Goal: Task Accomplishment & Management: Manage account settings

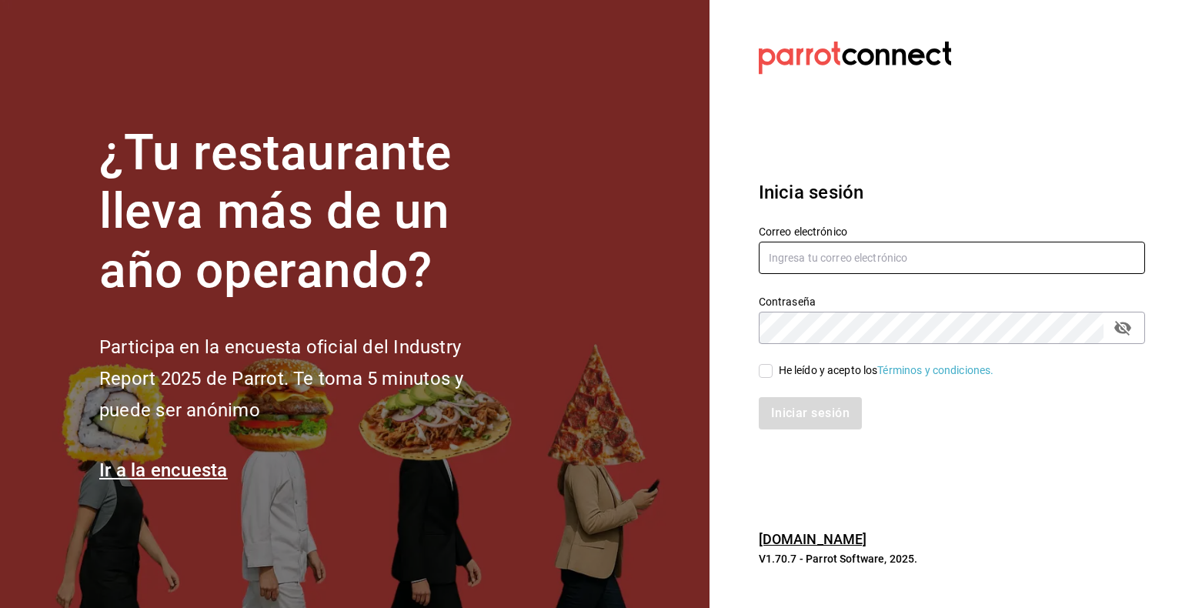
type input "[EMAIL_ADDRESS][DOMAIN_NAME]"
click at [766, 371] on input "He leído y acepto los Términos y condiciones." at bounding box center [766, 371] width 14 height 14
checkbox input "true"
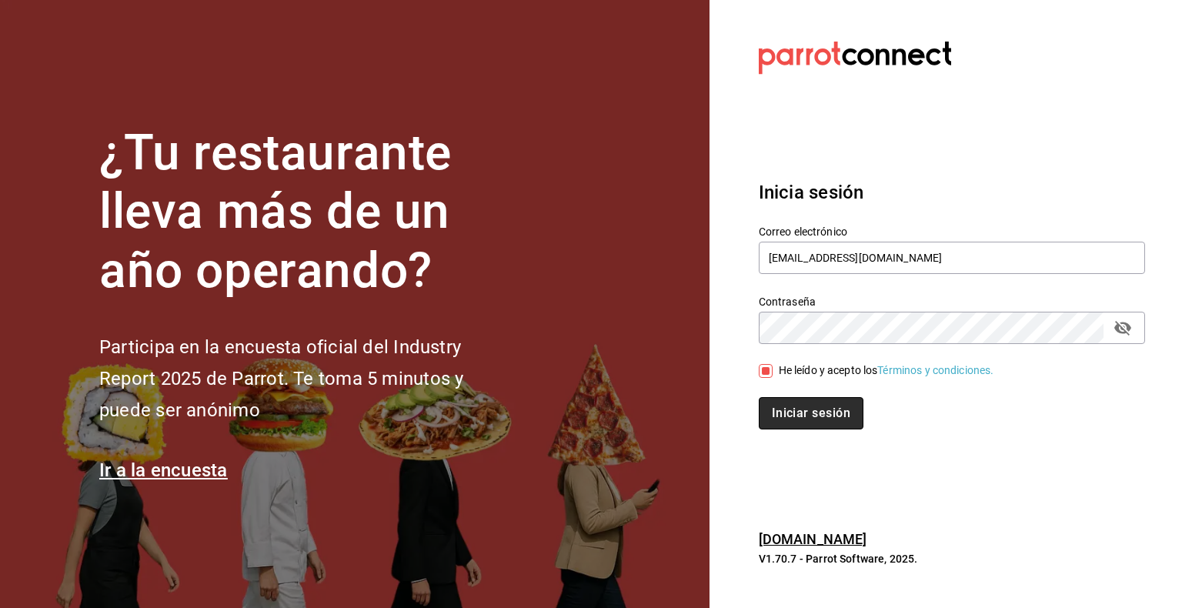
click at [813, 413] on button "Iniciar sesión" at bounding box center [811, 413] width 105 height 32
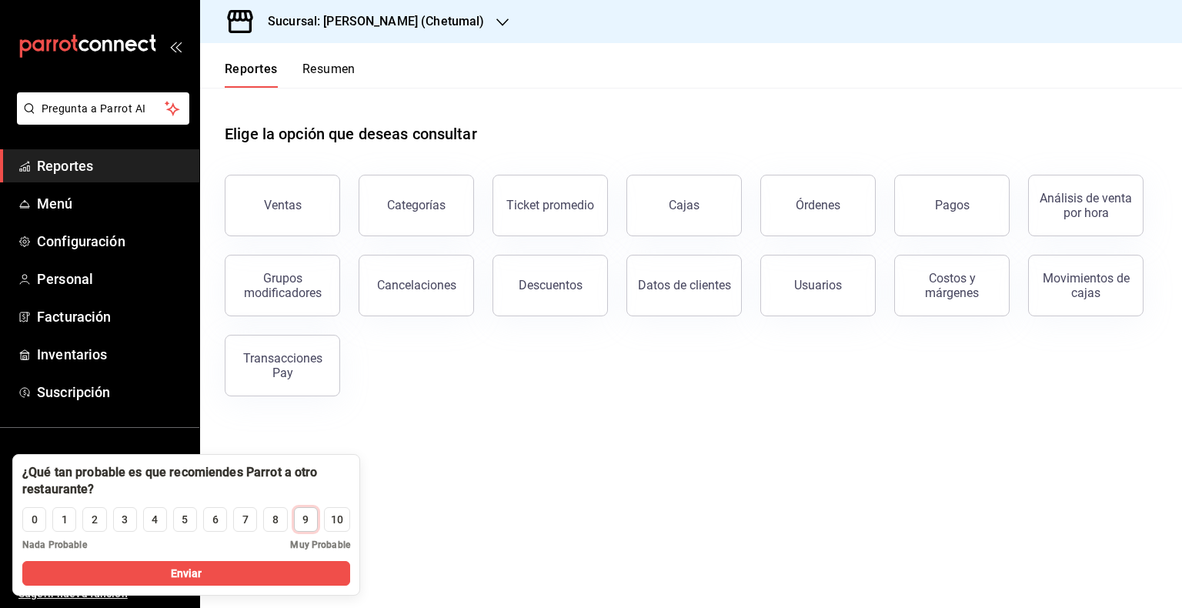
click at [305, 517] on div "9" at bounding box center [306, 520] width 6 height 16
click at [306, 572] on button "Enviar" at bounding box center [186, 573] width 328 height 25
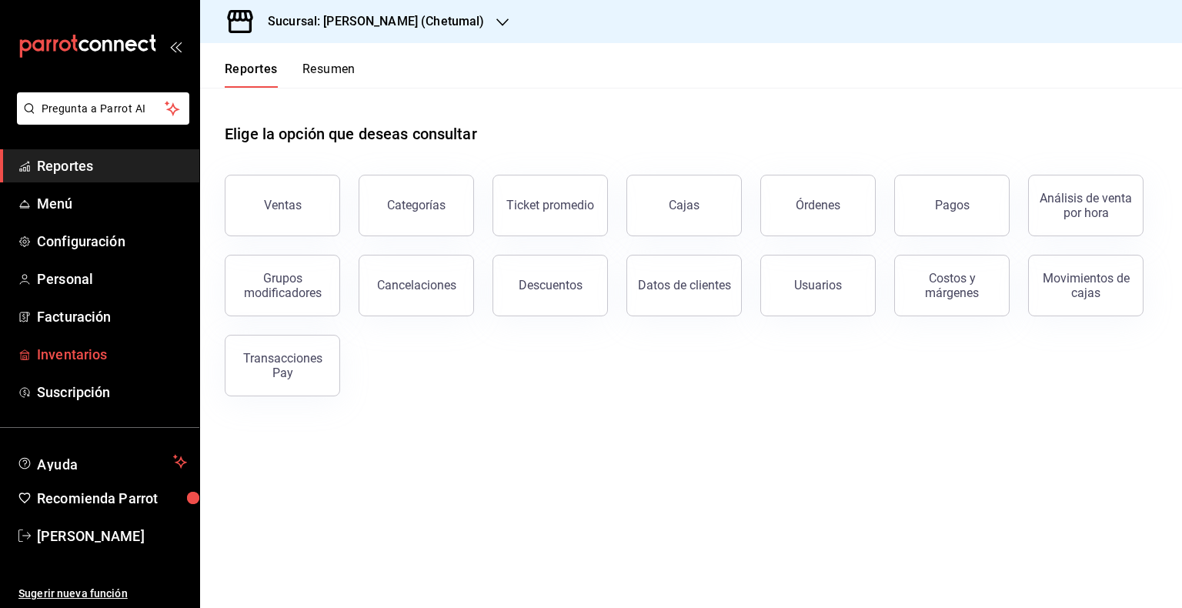
click at [64, 350] on span "Inventarios" at bounding box center [112, 354] width 150 height 21
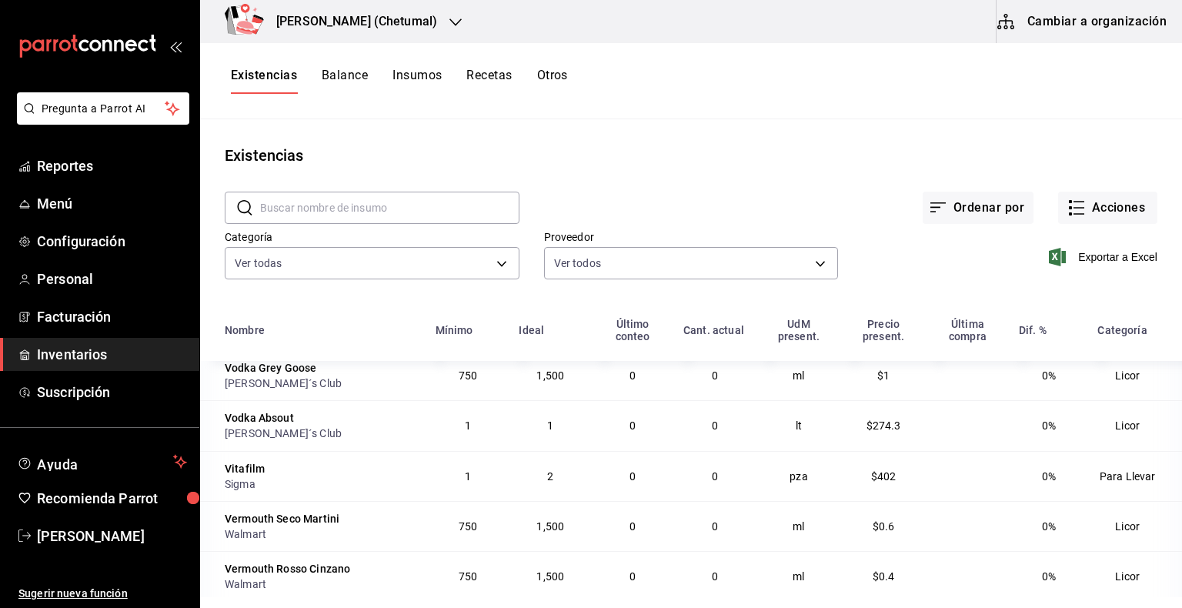
scroll to position [815, 0]
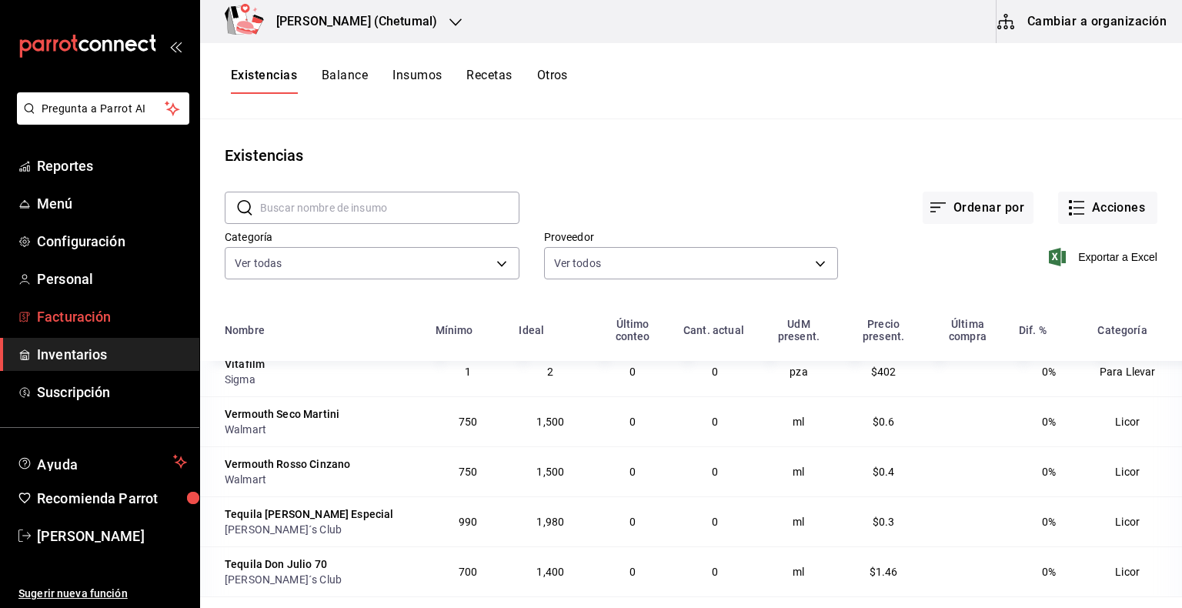
click at [80, 325] on span "Facturación" at bounding box center [112, 316] width 150 height 21
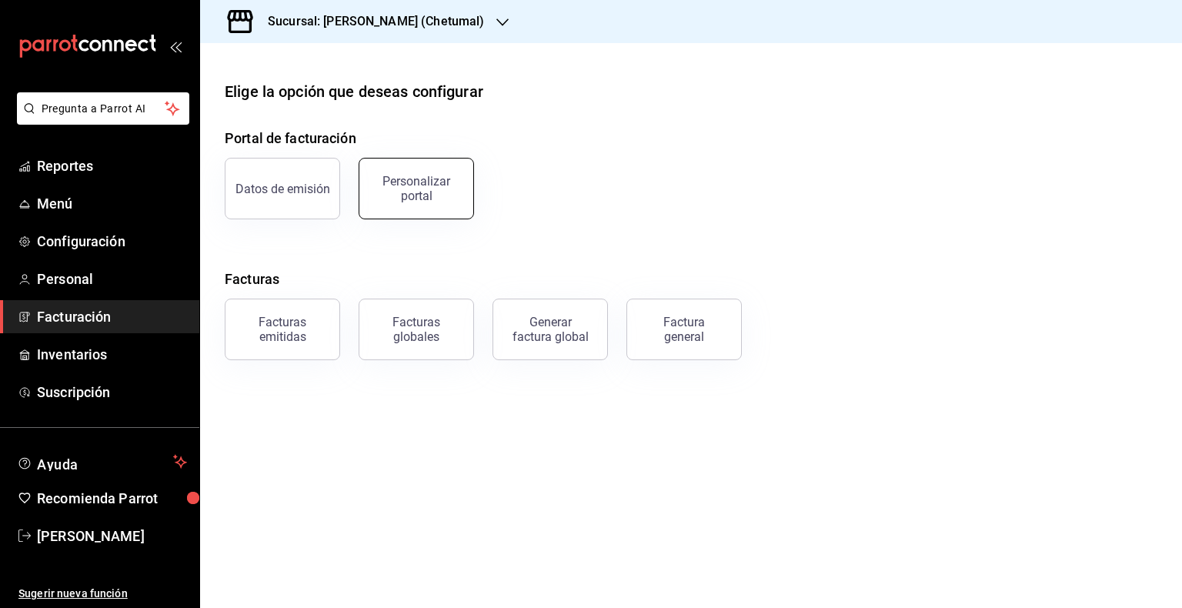
click at [416, 189] on div "Personalizar portal" at bounding box center [416, 188] width 95 height 29
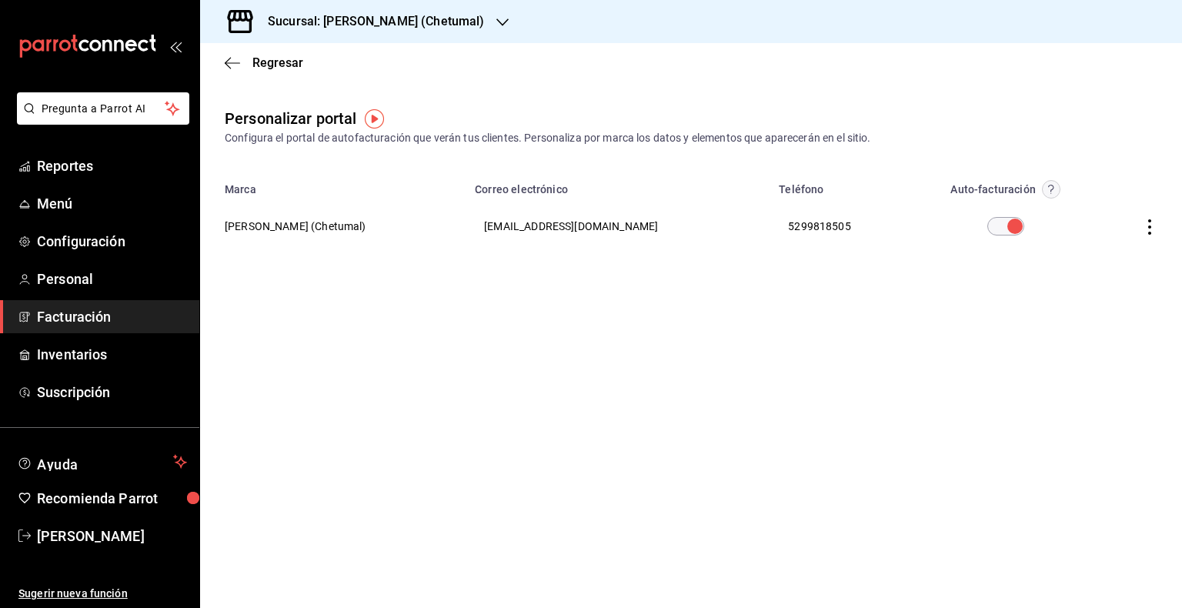
click at [1149, 223] on icon "button" at bounding box center [1149, 226] width 15 height 15
click at [1074, 210] on span "Editar" at bounding box center [1048, 207] width 52 height 15
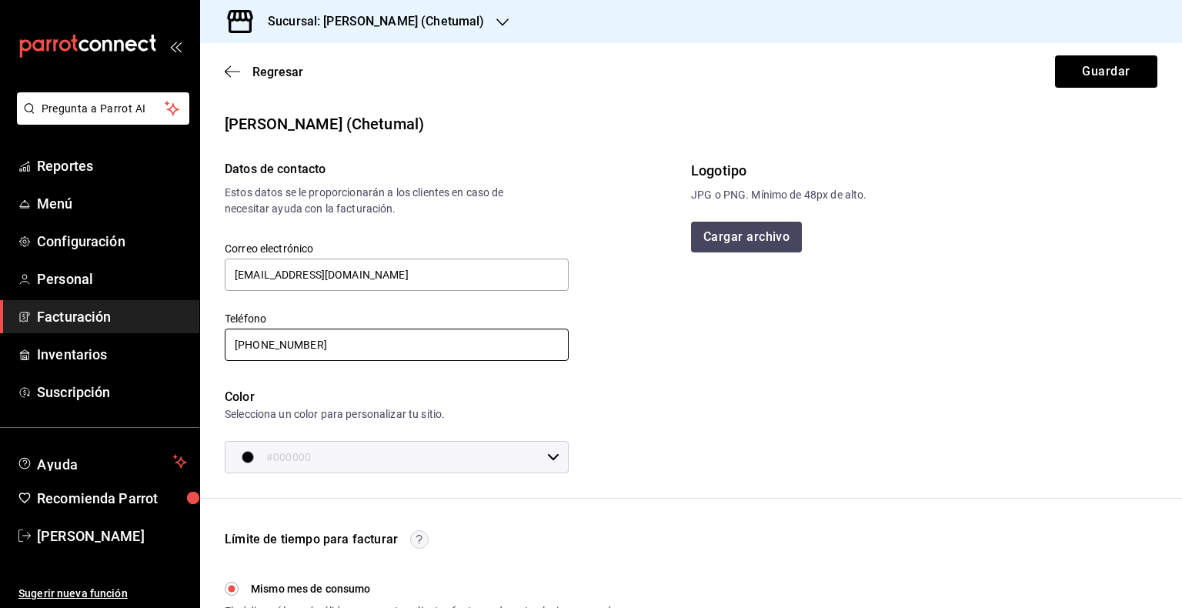
click at [376, 346] on input "[PHONE_NUMBER]" at bounding box center [397, 345] width 344 height 32
type input "[PHONE_NUMBER]"
click at [1091, 79] on button "Guardar" at bounding box center [1106, 71] width 102 height 32
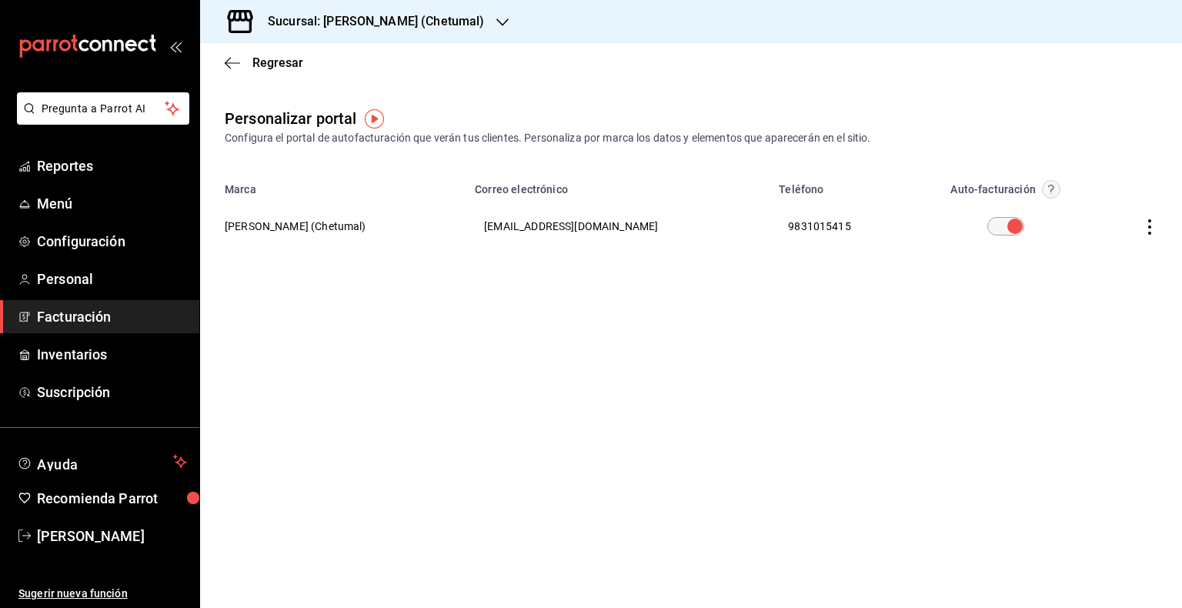
click at [1146, 232] on icon "button" at bounding box center [1149, 226] width 15 height 15
click at [1062, 242] on span "Visitar sitio" at bounding box center [1059, 246] width 75 height 14
click at [1149, 224] on icon "button" at bounding box center [1149, 226] width 15 height 15
click at [1073, 204] on span "Editar" at bounding box center [1048, 207] width 52 height 15
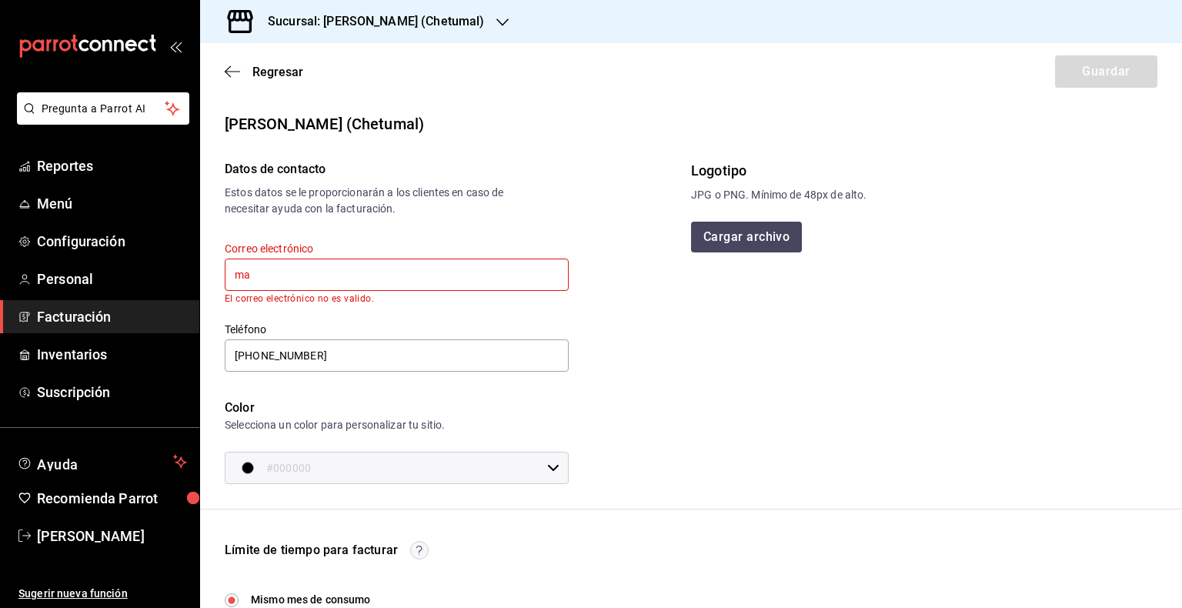
type input "m"
type input "[EMAIL_ADDRESS][DOMAIN_NAME]"
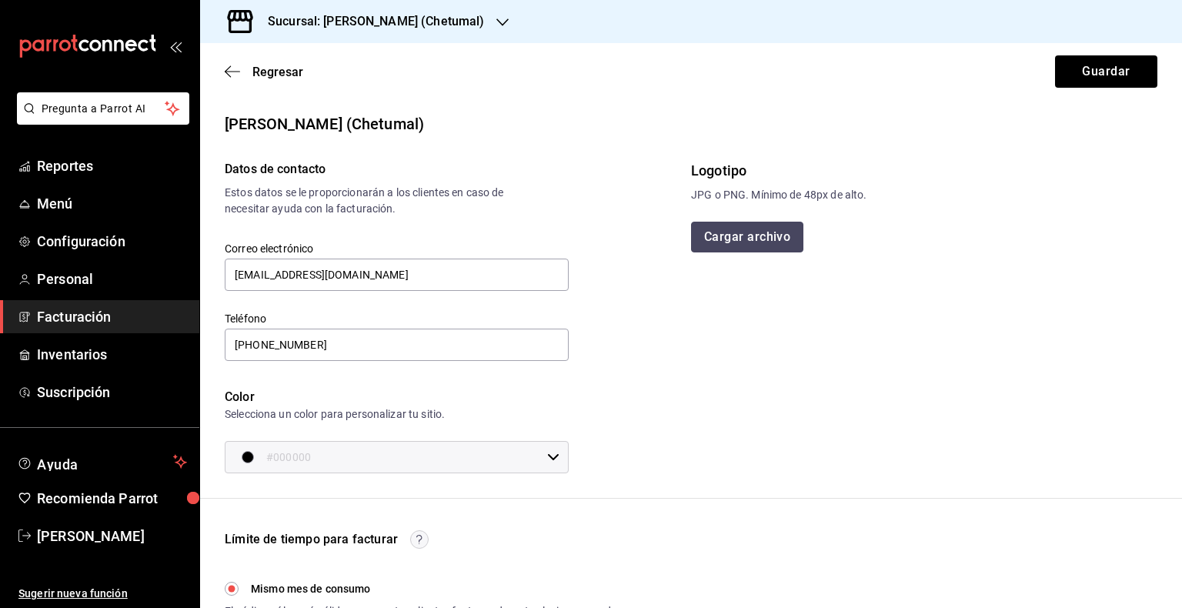
click at [758, 236] on button "Cargar archivo" at bounding box center [747, 237] width 112 height 31
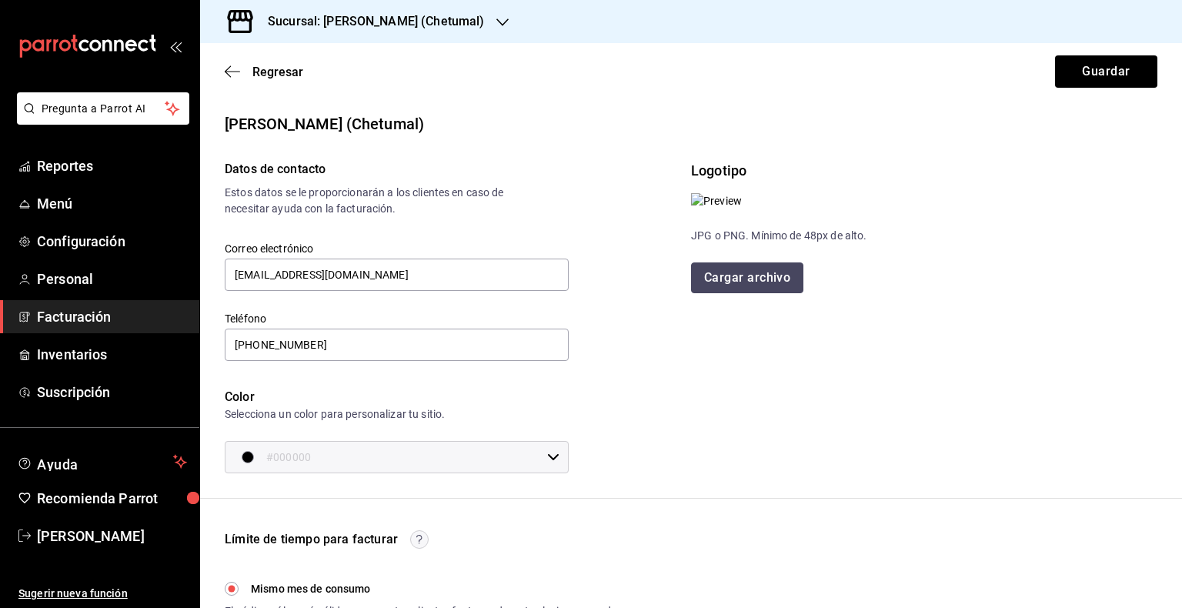
click at [754, 293] on button "Cargar archivo" at bounding box center [747, 278] width 112 height 31
click at [1087, 69] on button "Guardar" at bounding box center [1106, 71] width 102 height 32
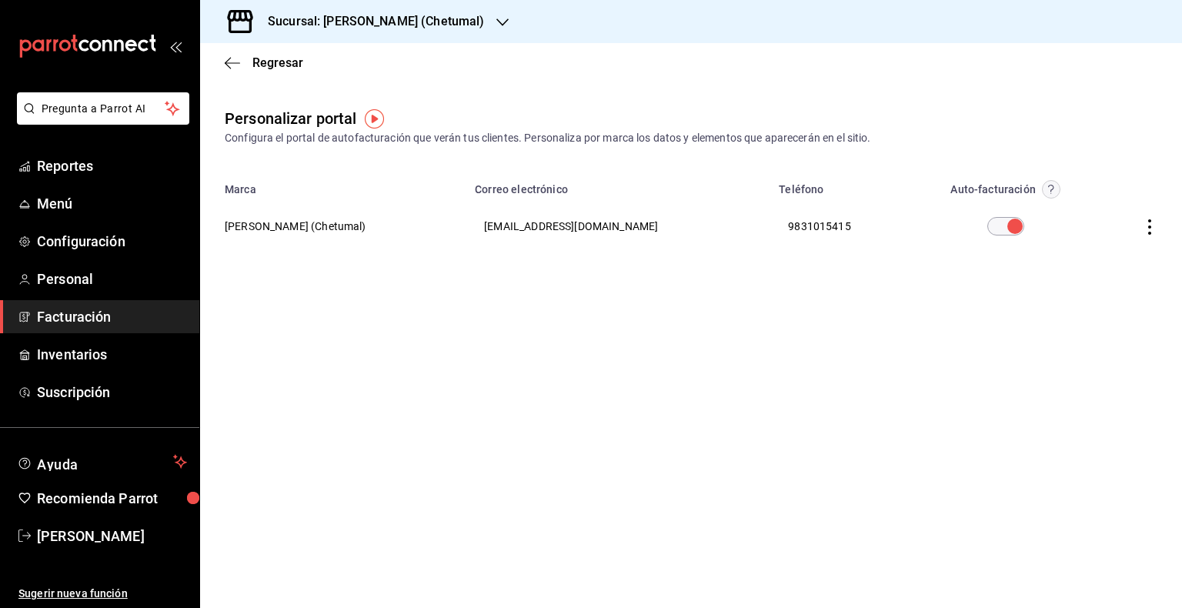
click at [375, 122] on img "button" at bounding box center [374, 118] width 19 height 19
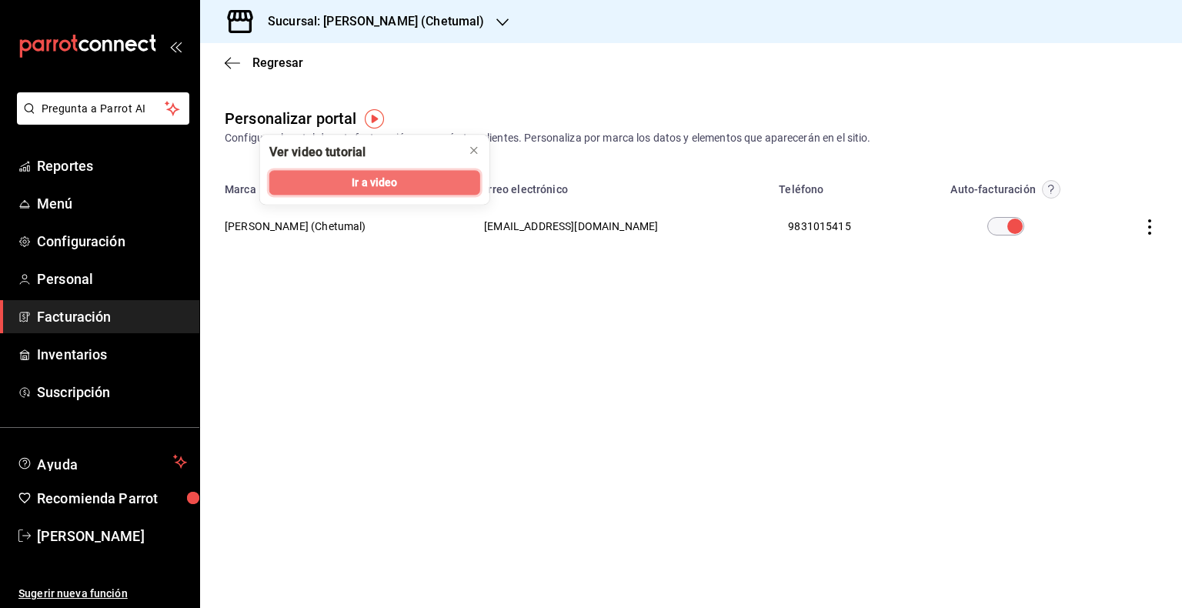
click at [342, 180] on button "Ir a video" at bounding box center [374, 182] width 211 height 25
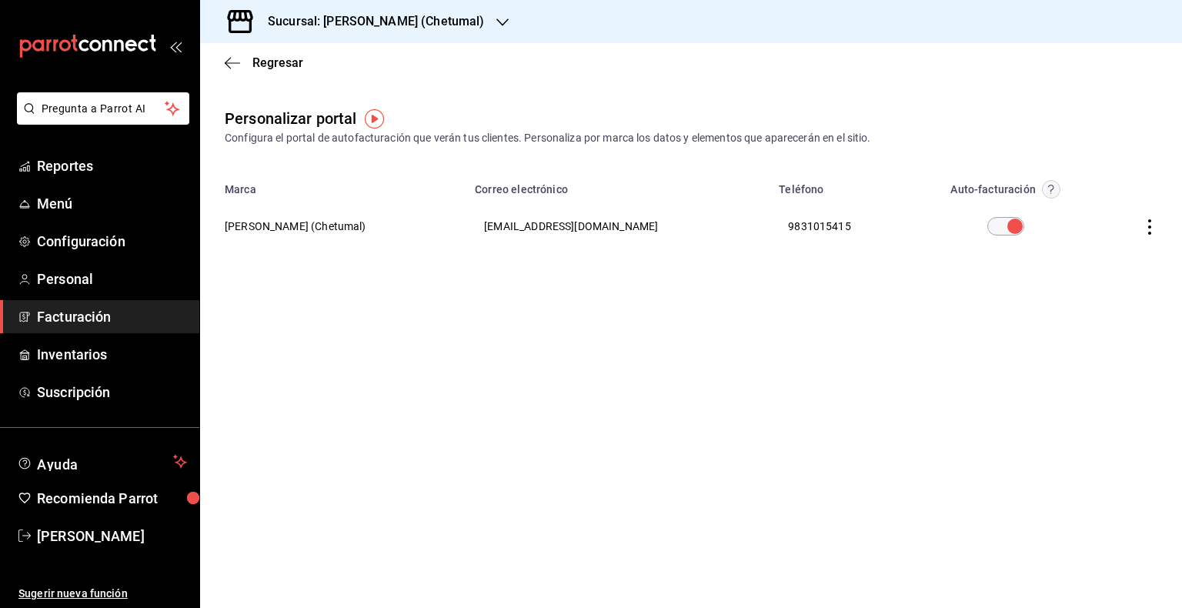
click at [1152, 232] on icon "button" at bounding box center [1149, 226] width 15 height 15
click at [1078, 246] on span "Visitar sitio" at bounding box center [1059, 246] width 75 height 14
click at [59, 160] on span "Reportes" at bounding box center [112, 166] width 150 height 21
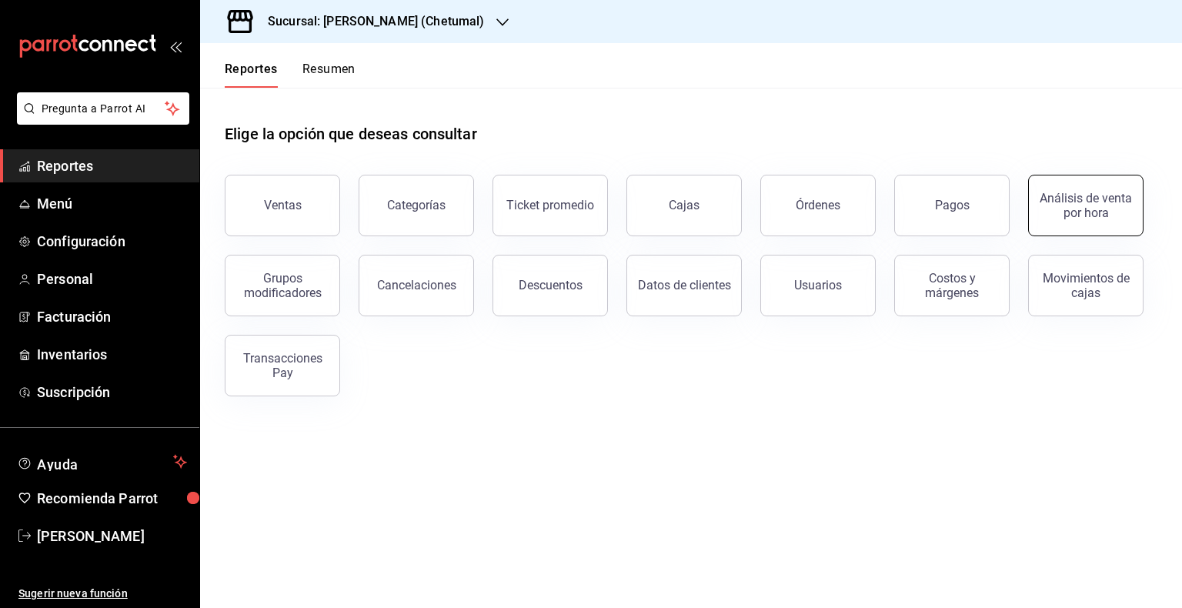
click at [1043, 206] on div "Análisis de venta por hora" at bounding box center [1086, 205] width 95 height 29
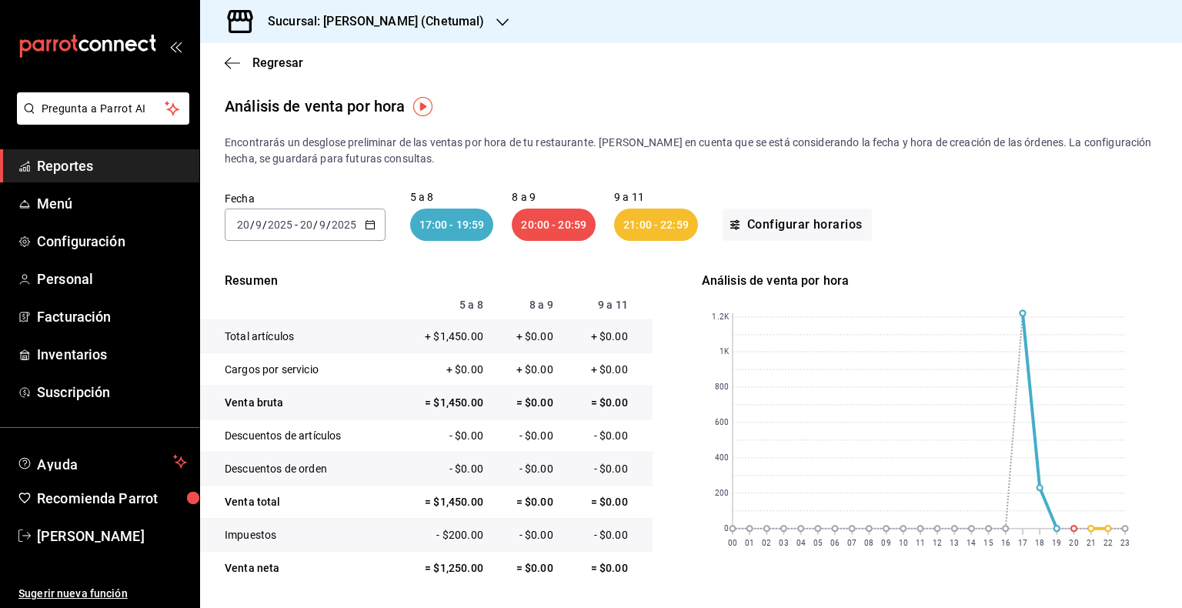
click at [370, 231] on div "[DATE] [DATE] - [DATE] [DATE]" at bounding box center [305, 225] width 161 height 32
click at [303, 360] on li "Mes actual" at bounding box center [298, 375] width 144 height 35
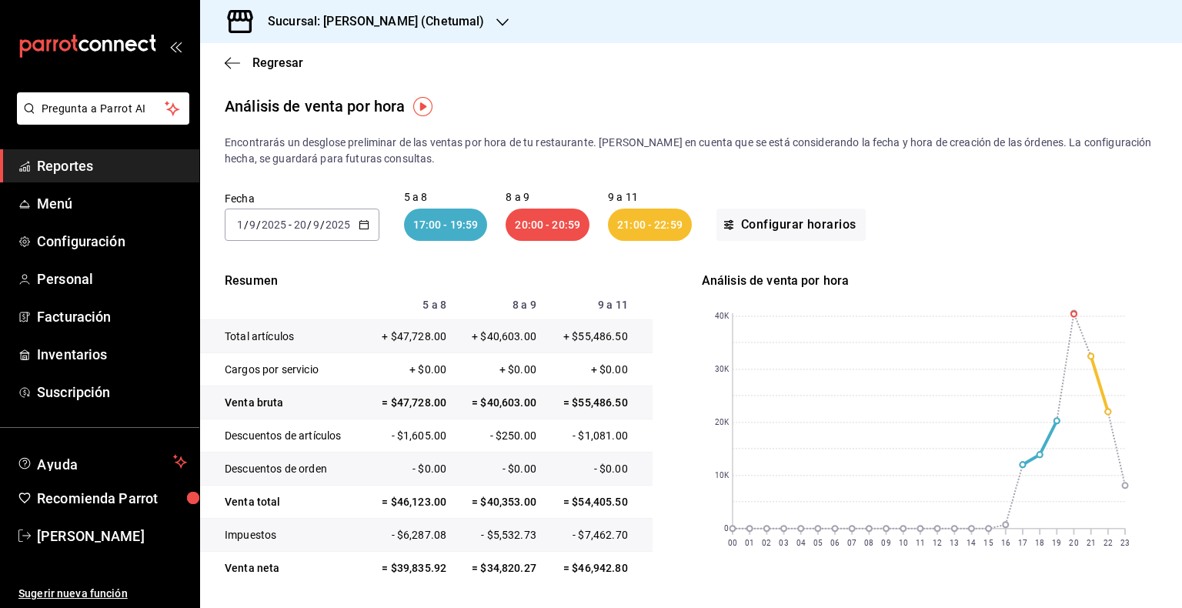
click at [361, 229] on \(Stroke\) "button" at bounding box center [364, 225] width 9 height 8
click at [280, 439] on span "Rango de fechas" at bounding box center [297, 444] width 119 height 16
click at [365, 223] on \(Stroke\) "button" at bounding box center [364, 223] width 8 height 1
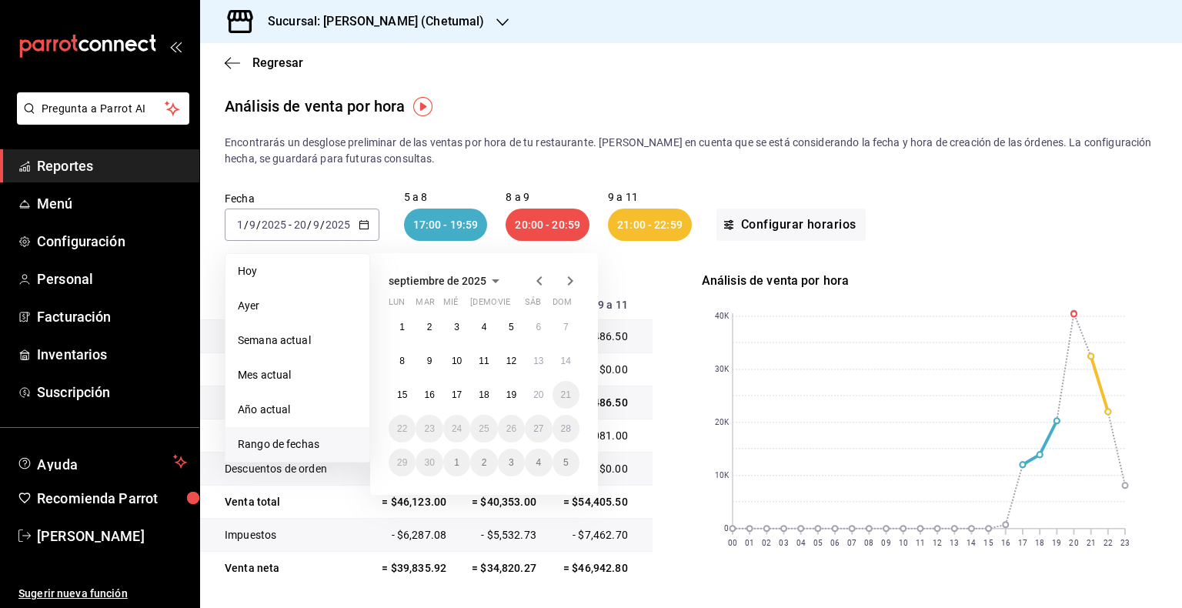
click at [299, 450] on span "Rango de fechas" at bounding box center [297, 444] width 119 height 16
click at [537, 363] on abbr "13" at bounding box center [538, 361] width 10 height 11
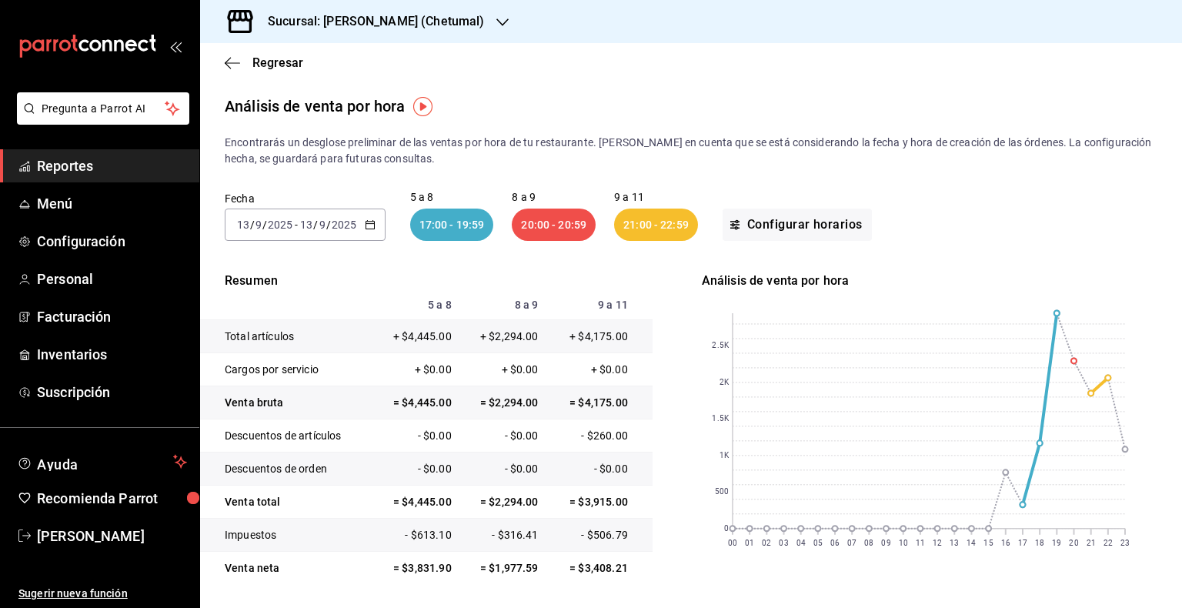
click at [366, 222] on icon "button" at bounding box center [370, 224] width 11 height 11
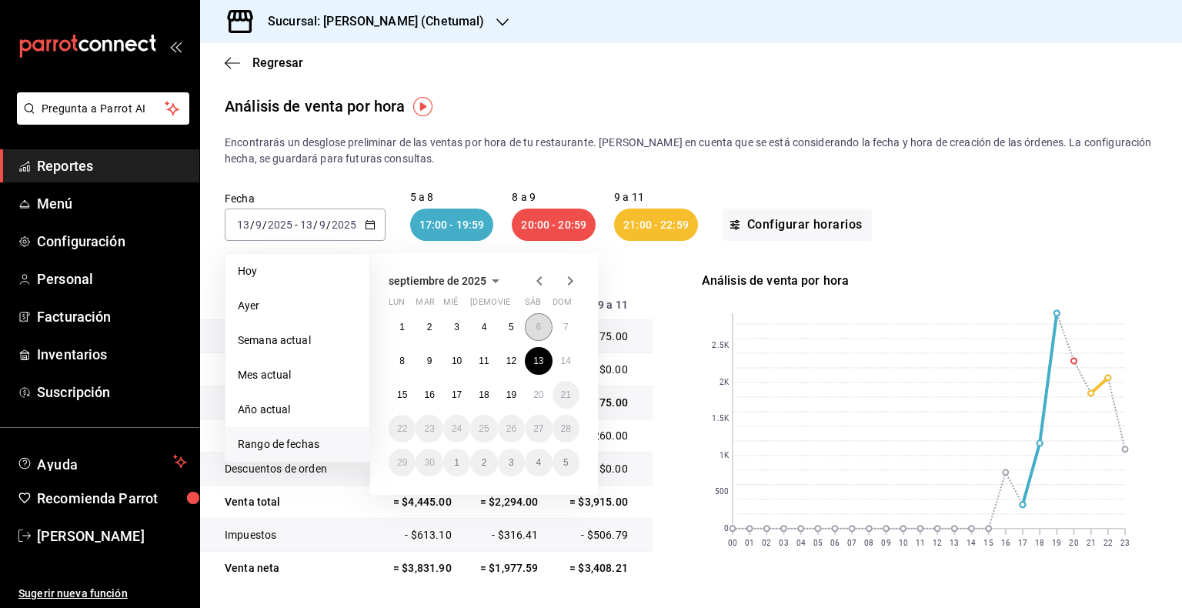
click at [536, 330] on abbr "6" at bounding box center [538, 327] width 5 height 11
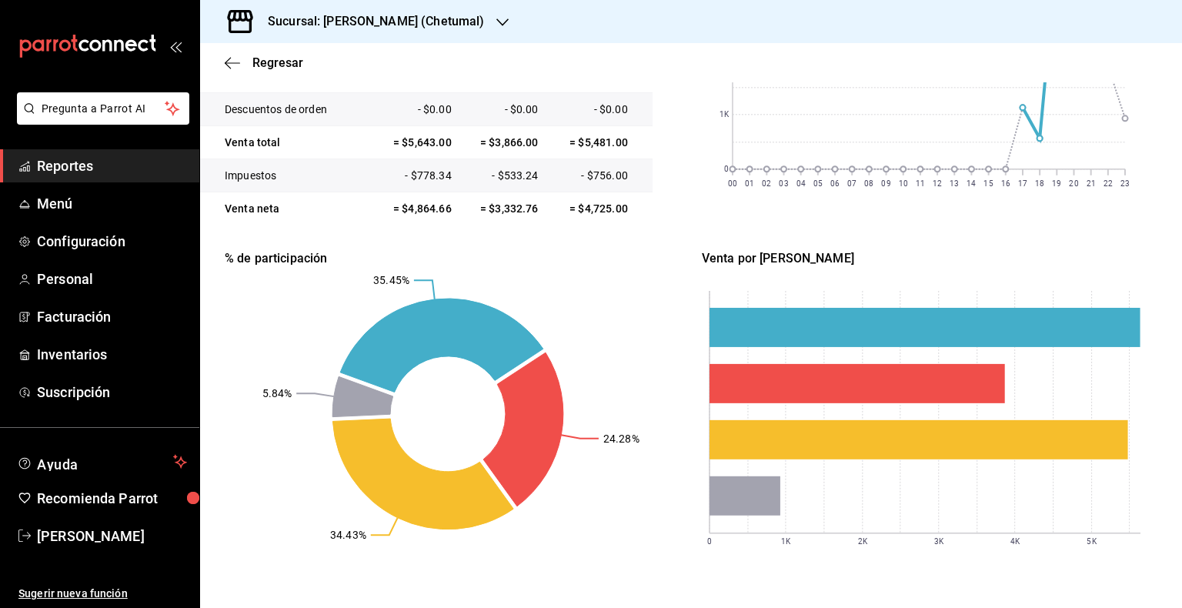
scroll to position [360, 0]
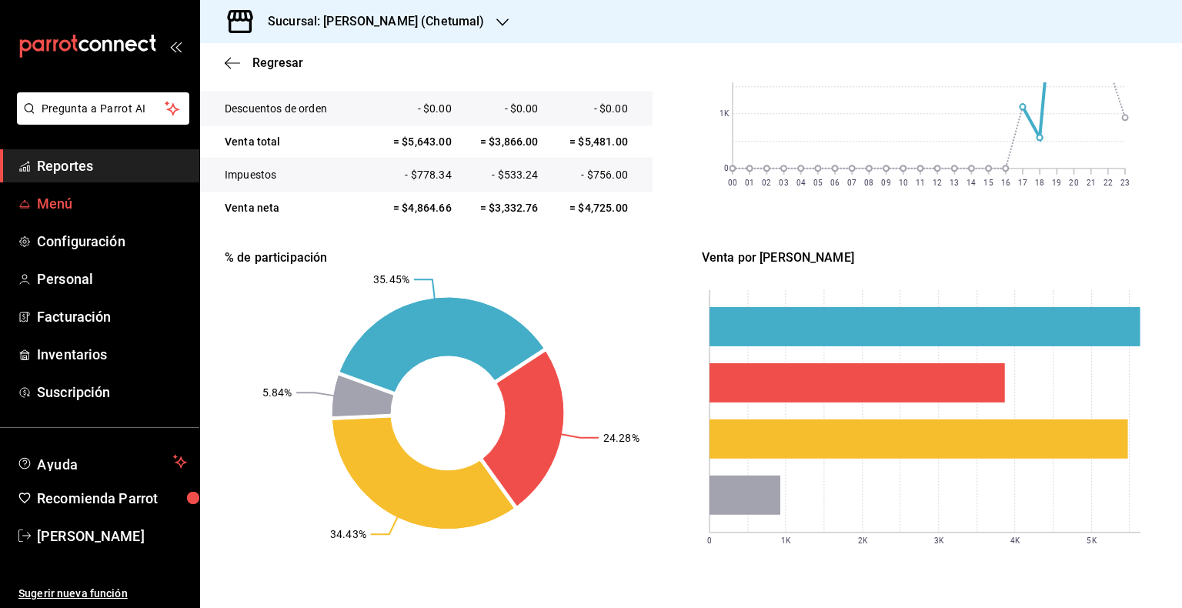
click at [71, 203] on span "Menú" at bounding box center [112, 203] width 150 height 21
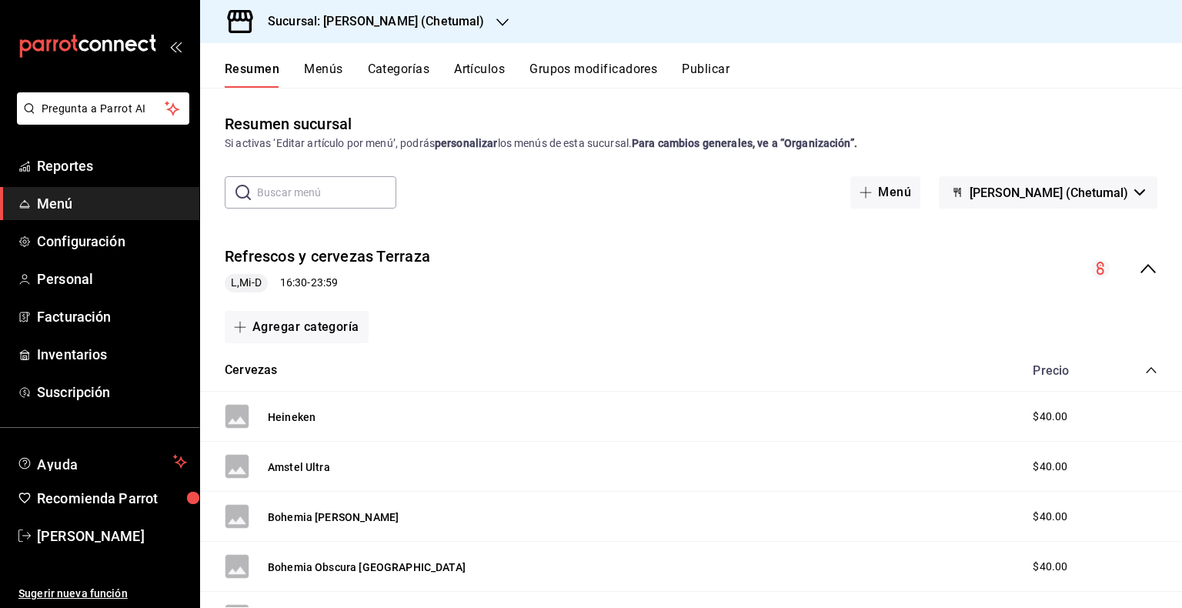
click at [78, 207] on span "Menú" at bounding box center [112, 203] width 150 height 21
click at [72, 174] on span "Reportes" at bounding box center [112, 166] width 150 height 21
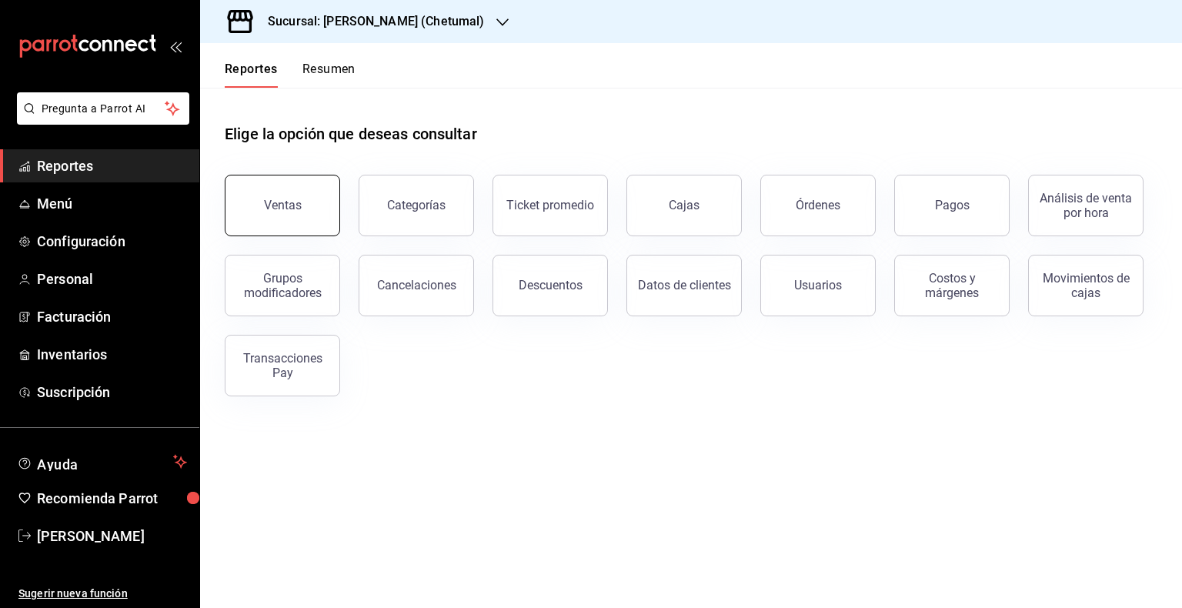
click at [309, 196] on button "Ventas" at bounding box center [282, 206] width 115 height 62
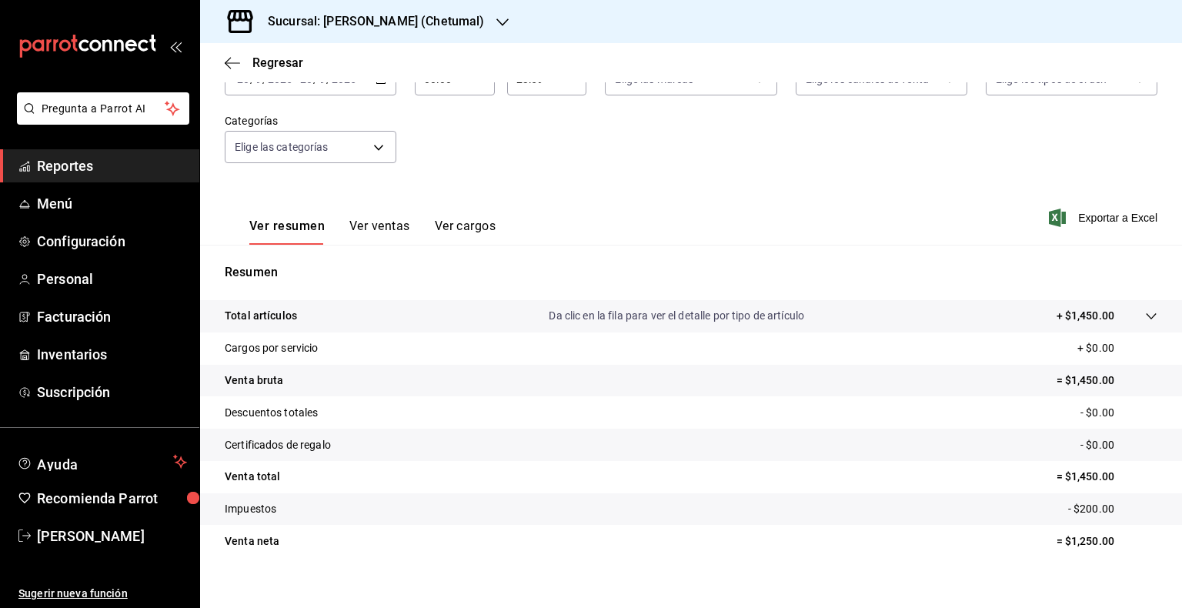
scroll to position [113, 0]
click at [596, 319] on p "Da clic en la fila para ver el detalle por tipo de artículo" at bounding box center [677, 315] width 256 height 16
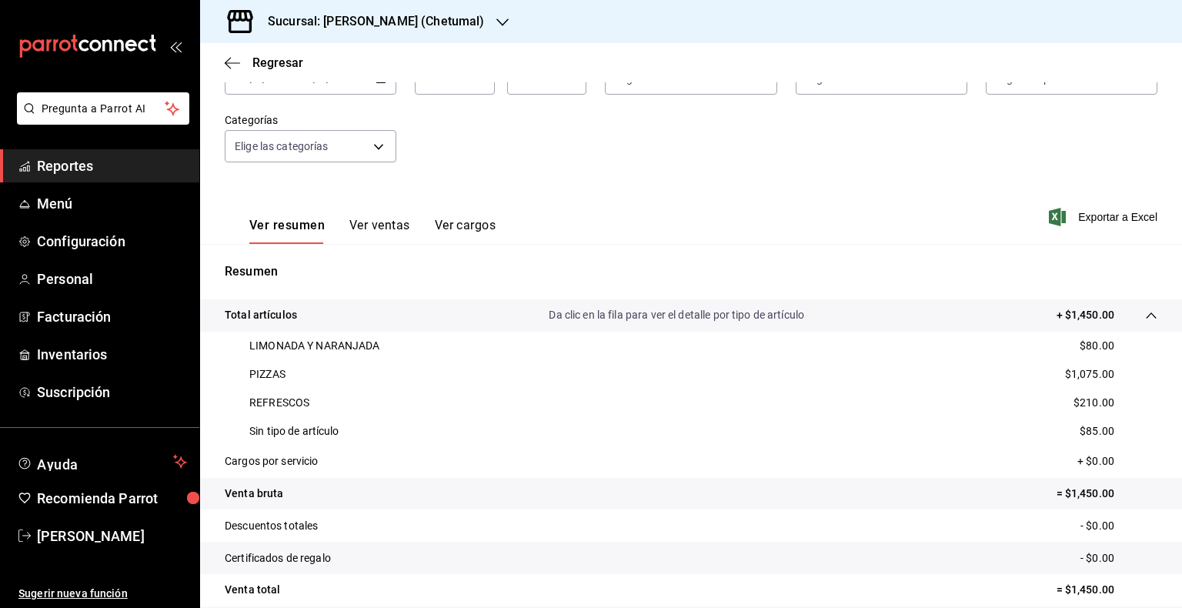
scroll to position [94, 0]
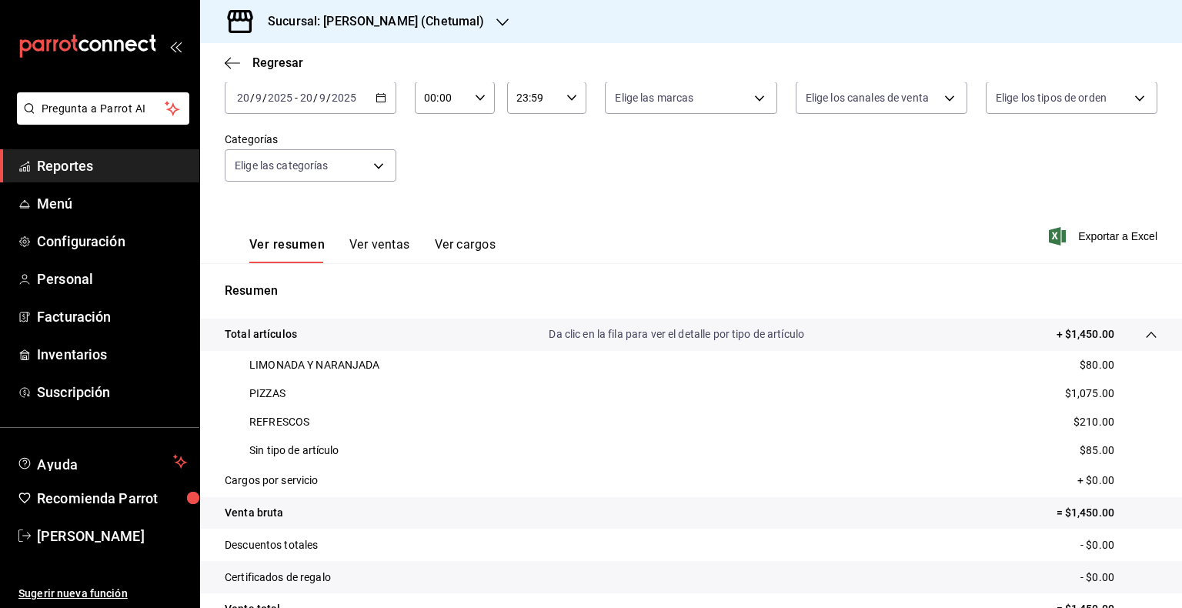
click at [629, 396] on div "PIZZAS $1,075.00" at bounding box center [691, 394] width 933 height 28
click at [539, 211] on div "Ver resumen Ver ventas Ver cargos Exportar a Excel" at bounding box center [691, 231] width 982 height 63
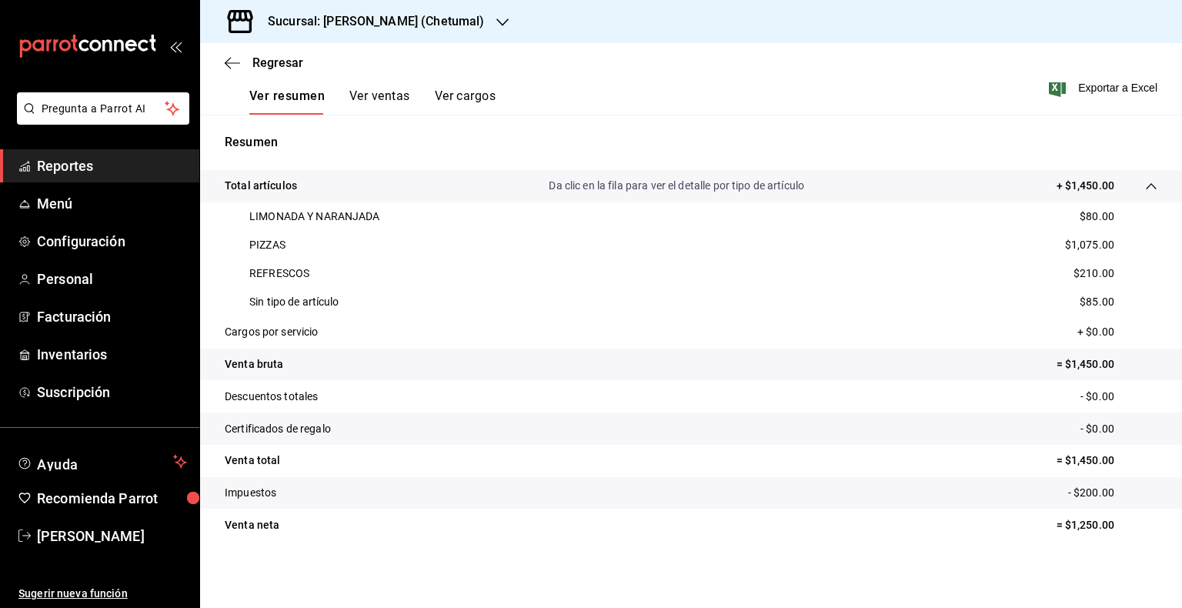
scroll to position [0, 0]
